Goal: Information Seeking & Learning: Learn about a topic

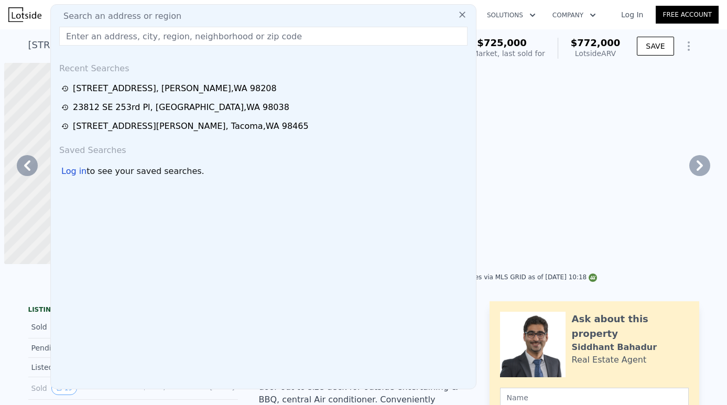
scroll to position [0, 746]
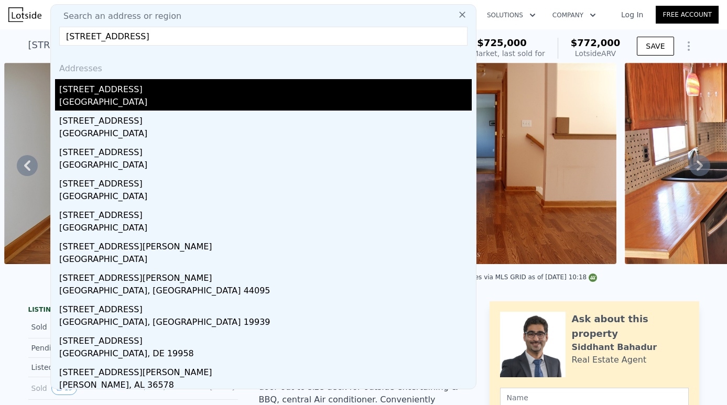
type input "[STREET_ADDRESS]"
click at [153, 94] on div "[STREET_ADDRESS]" at bounding box center [265, 87] width 412 height 17
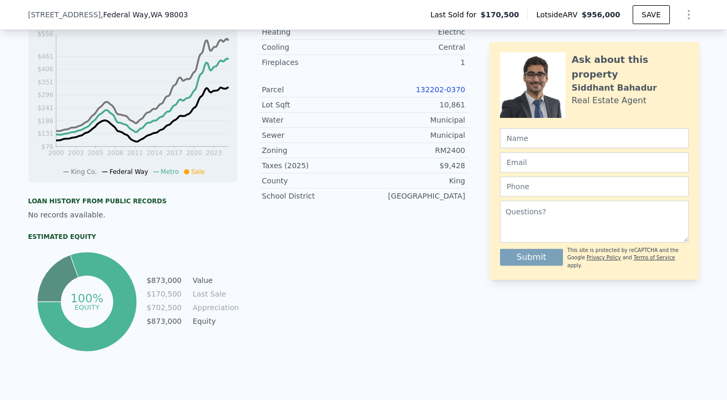
scroll to position [98, 0]
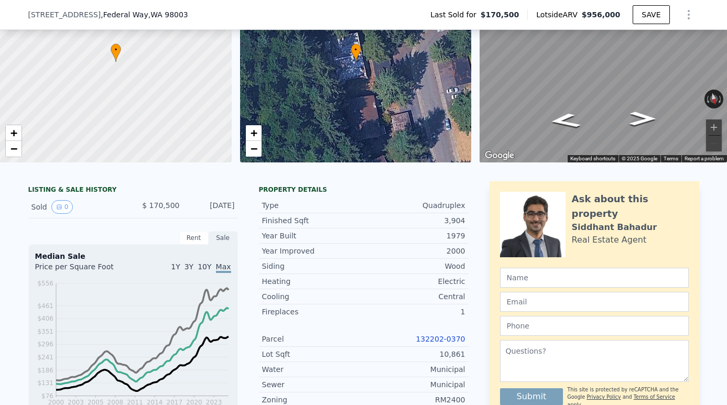
click at [443, 336] on link "132202-0370" at bounding box center [440, 339] width 49 height 8
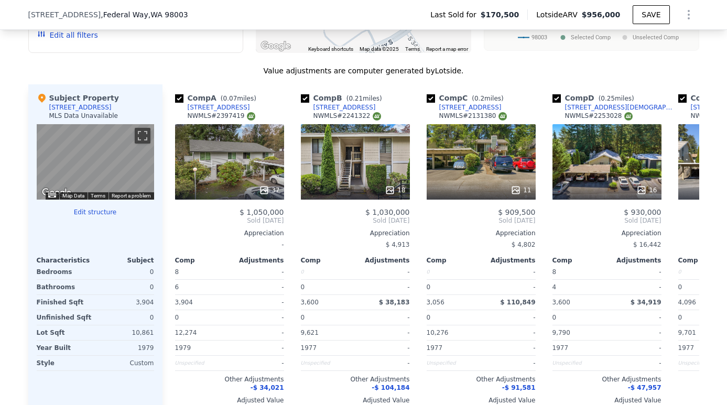
scroll to position [967, 0]
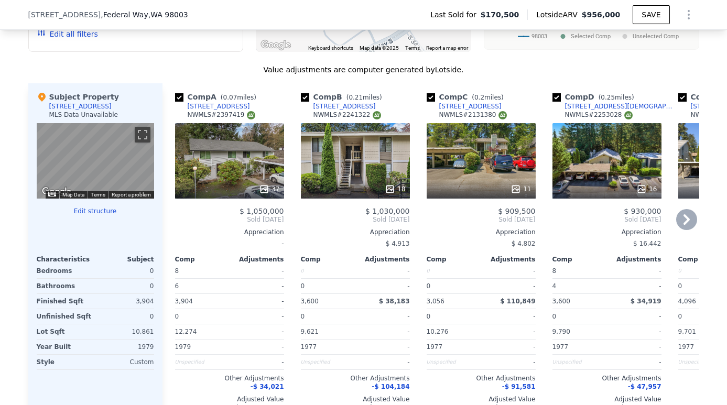
click at [243, 164] on div "37" at bounding box center [229, 160] width 109 height 75
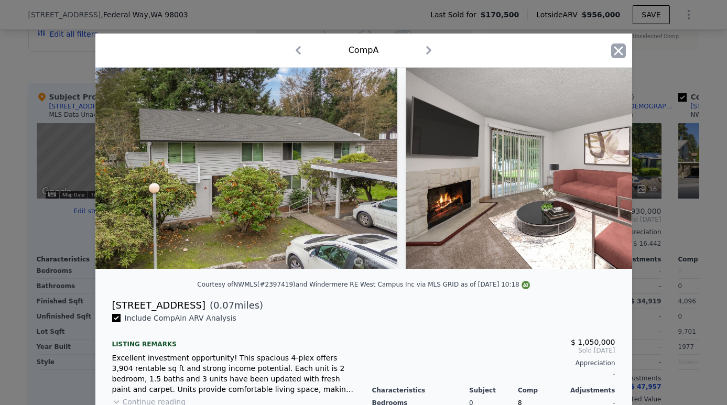
click at [612, 45] on icon "button" at bounding box center [618, 50] width 15 height 15
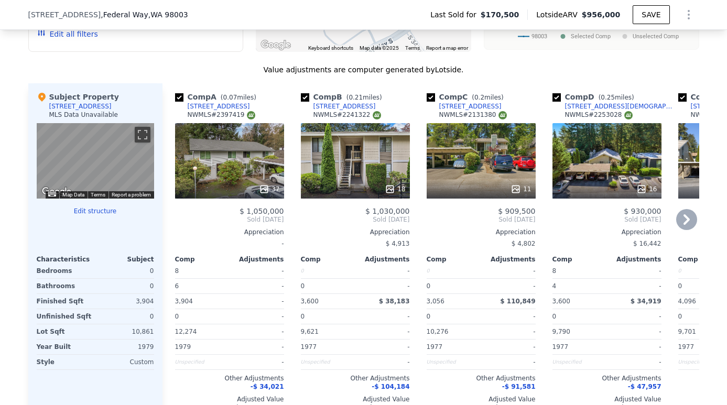
click at [236, 151] on div "37" at bounding box center [229, 160] width 109 height 75
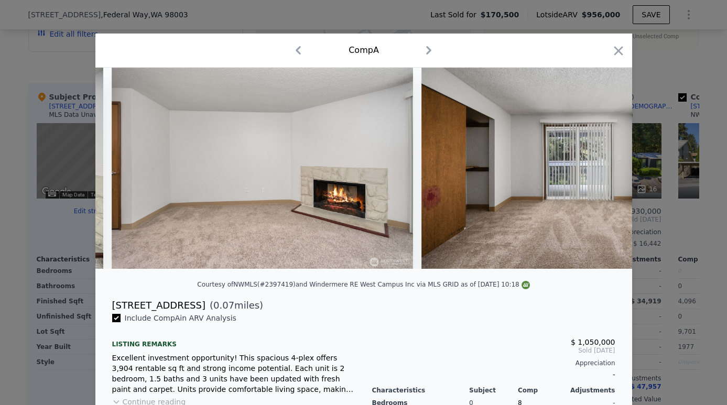
scroll to position [0, 4039]
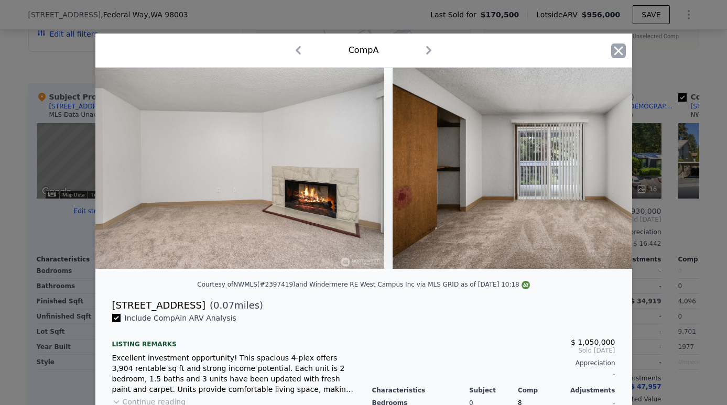
click at [614, 50] on icon "button" at bounding box center [618, 50] width 15 height 15
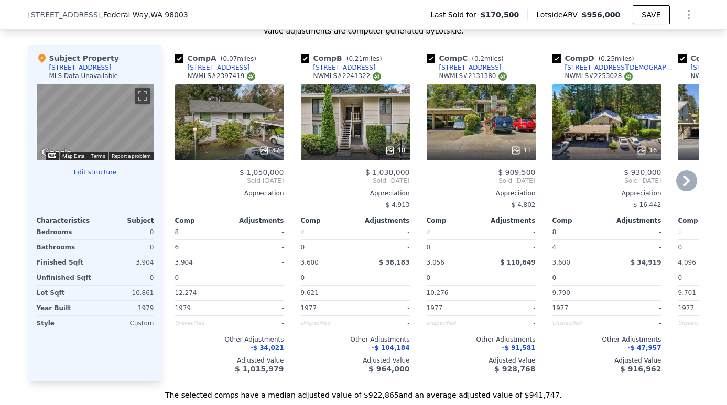
scroll to position [1011, 0]
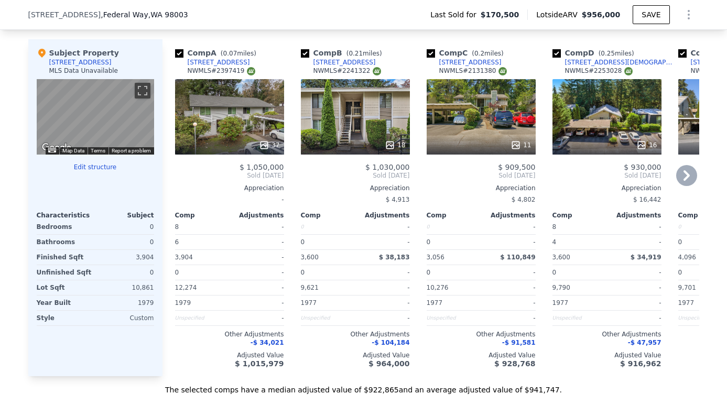
click at [241, 117] on div "37" at bounding box center [229, 116] width 109 height 75
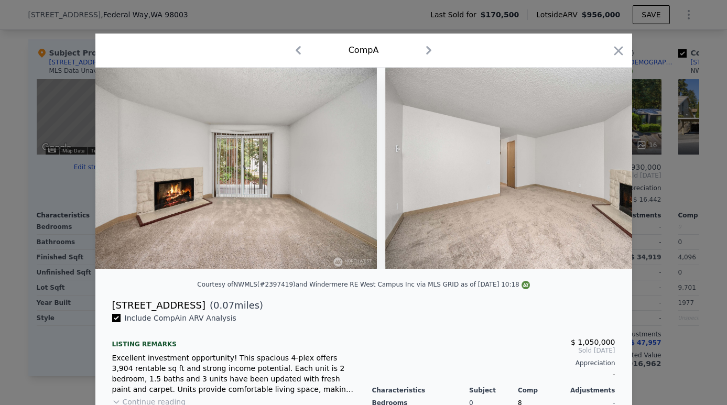
click at [611, 48] on div "Comp A" at bounding box center [364, 50] width 520 height 17
click at [618, 51] on icon "button" at bounding box center [618, 50] width 9 height 9
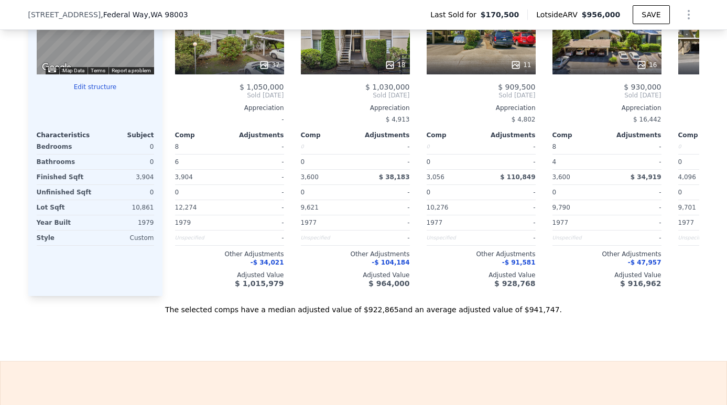
scroll to position [1071, 0]
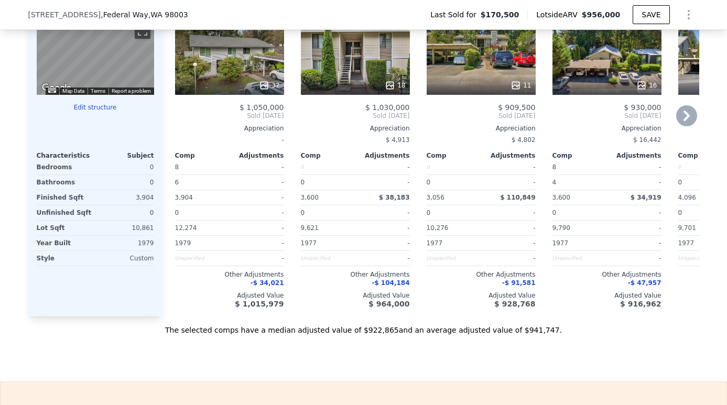
click at [262, 106] on span "$ 1,050,000" at bounding box center [262, 107] width 45 height 8
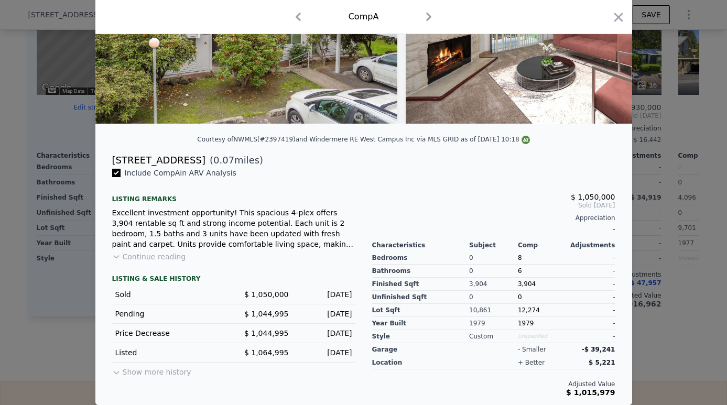
scroll to position [145, 0]
click at [154, 257] on button "Continue reading" at bounding box center [149, 257] width 74 height 10
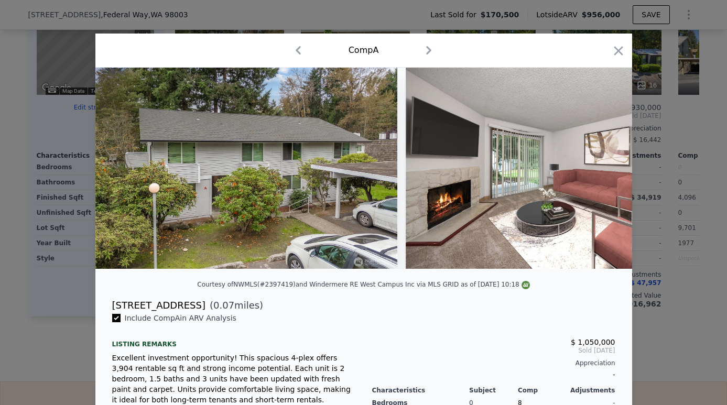
scroll to position [0, 0]
click at [617, 50] on icon "button" at bounding box center [618, 50] width 9 height 9
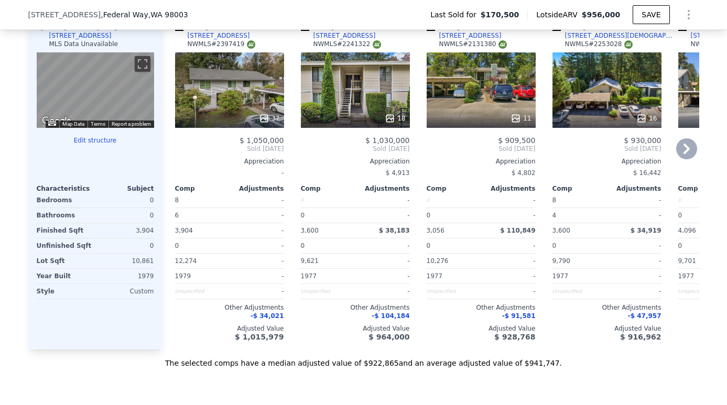
scroll to position [1026, 0]
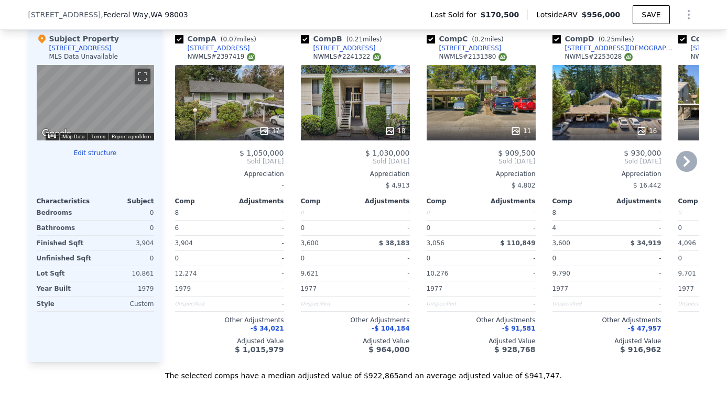
click at [495, 116] on div "11" at bounding box center [481, 102] width 109 height 75
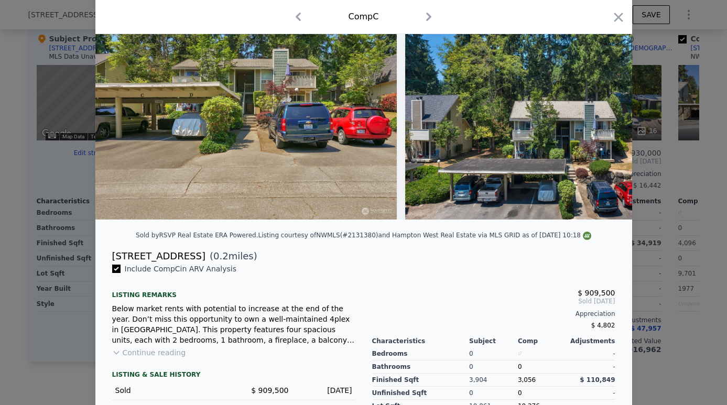
scroll to position [57, 0]
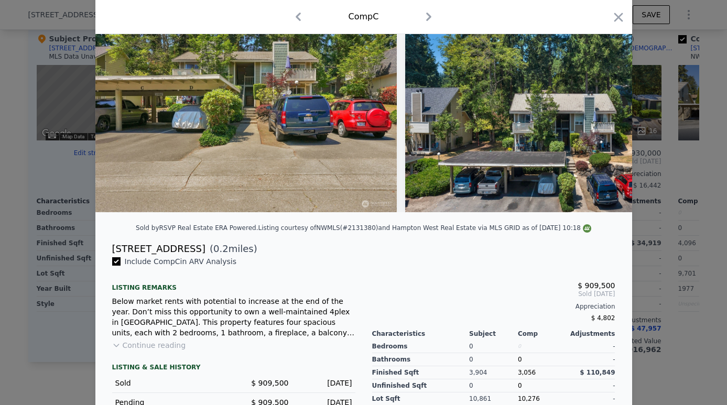
click at [162, 349] on button "Continue reading" at bounding box center [149, 345] width 74 height 10
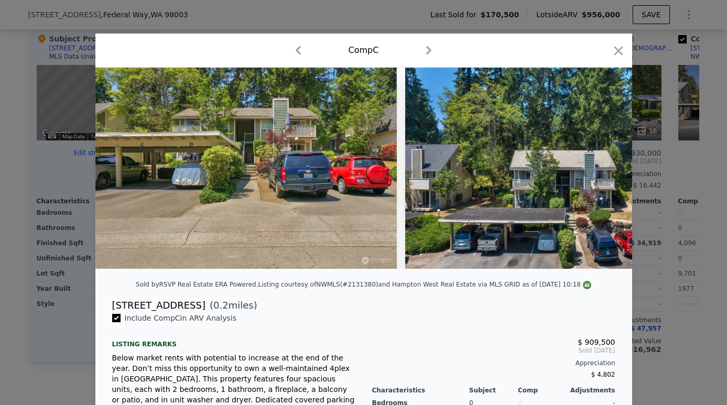
scroll to position [0, 0]
click at [619, 51] on icon "button" at bounding box center [618, 50] width 9 height 9
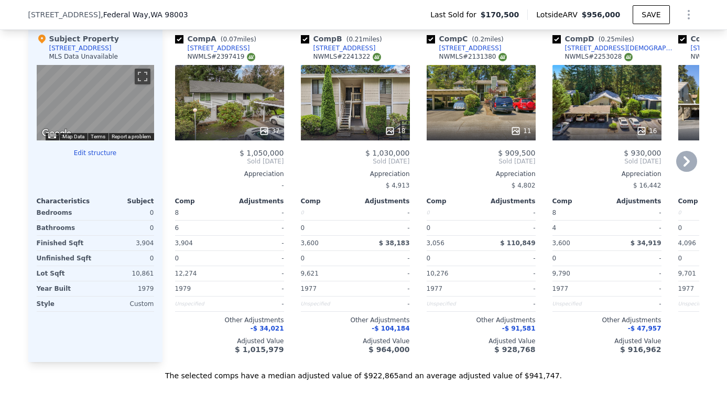
click at [249, 100] on div "37" at bounding box center [229, 102] width 109 height 75
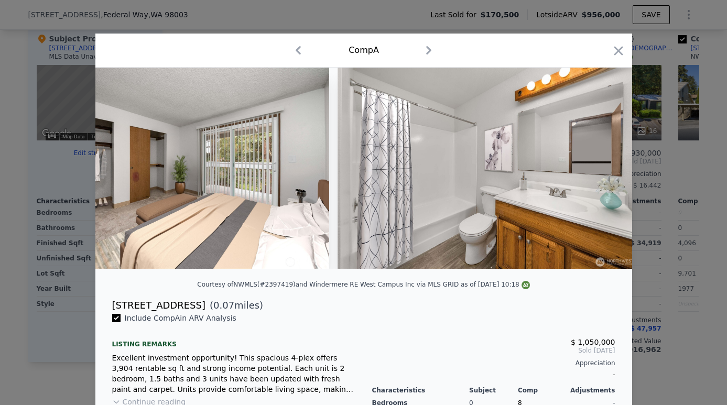
scroll to position [0, 1014]
